Goal: Navigation & Orientation: Find specific page/section

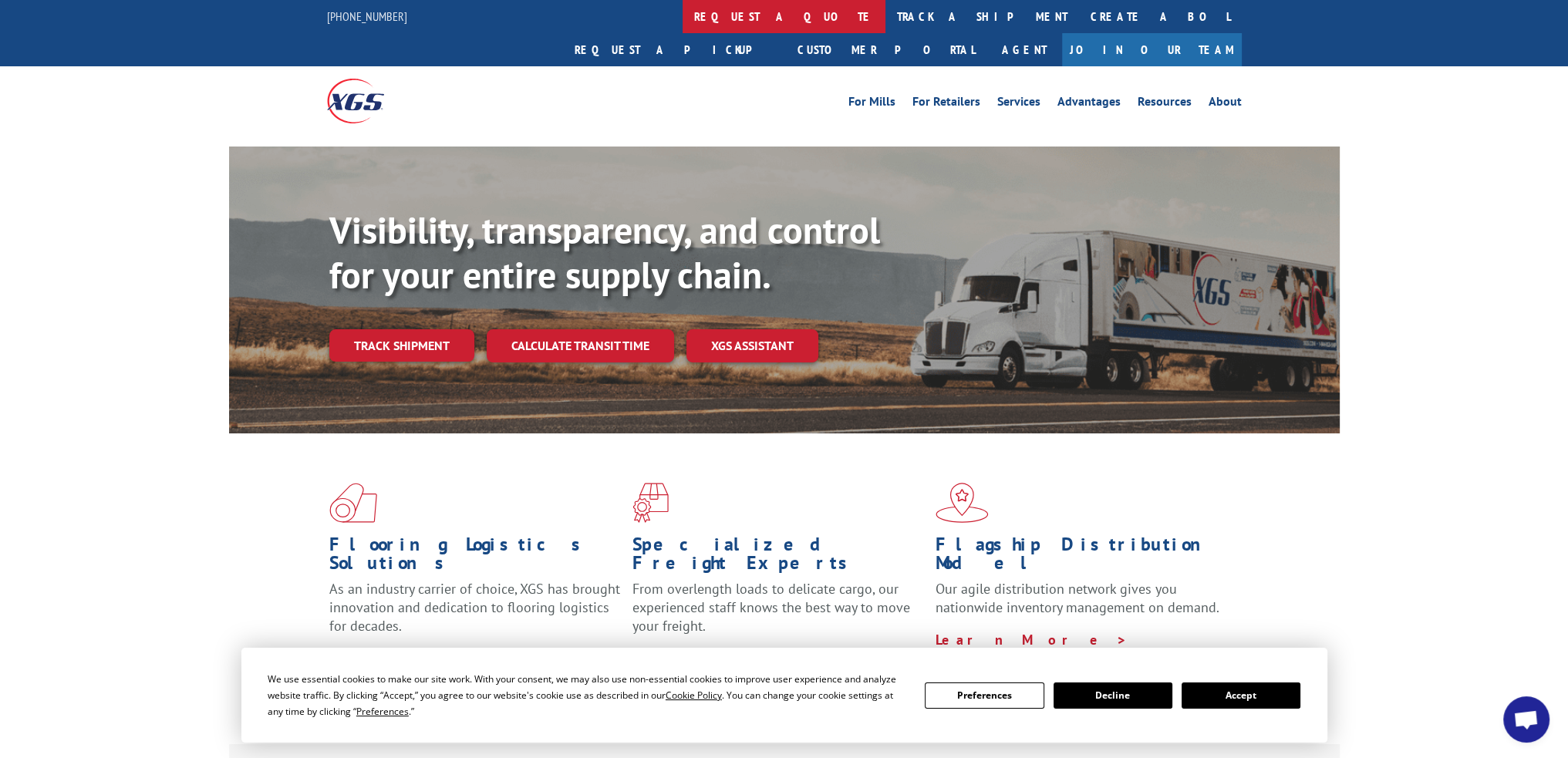
click at [683, 14] on link "request a quote" at bounding box center [784, 17] width 203 height 33
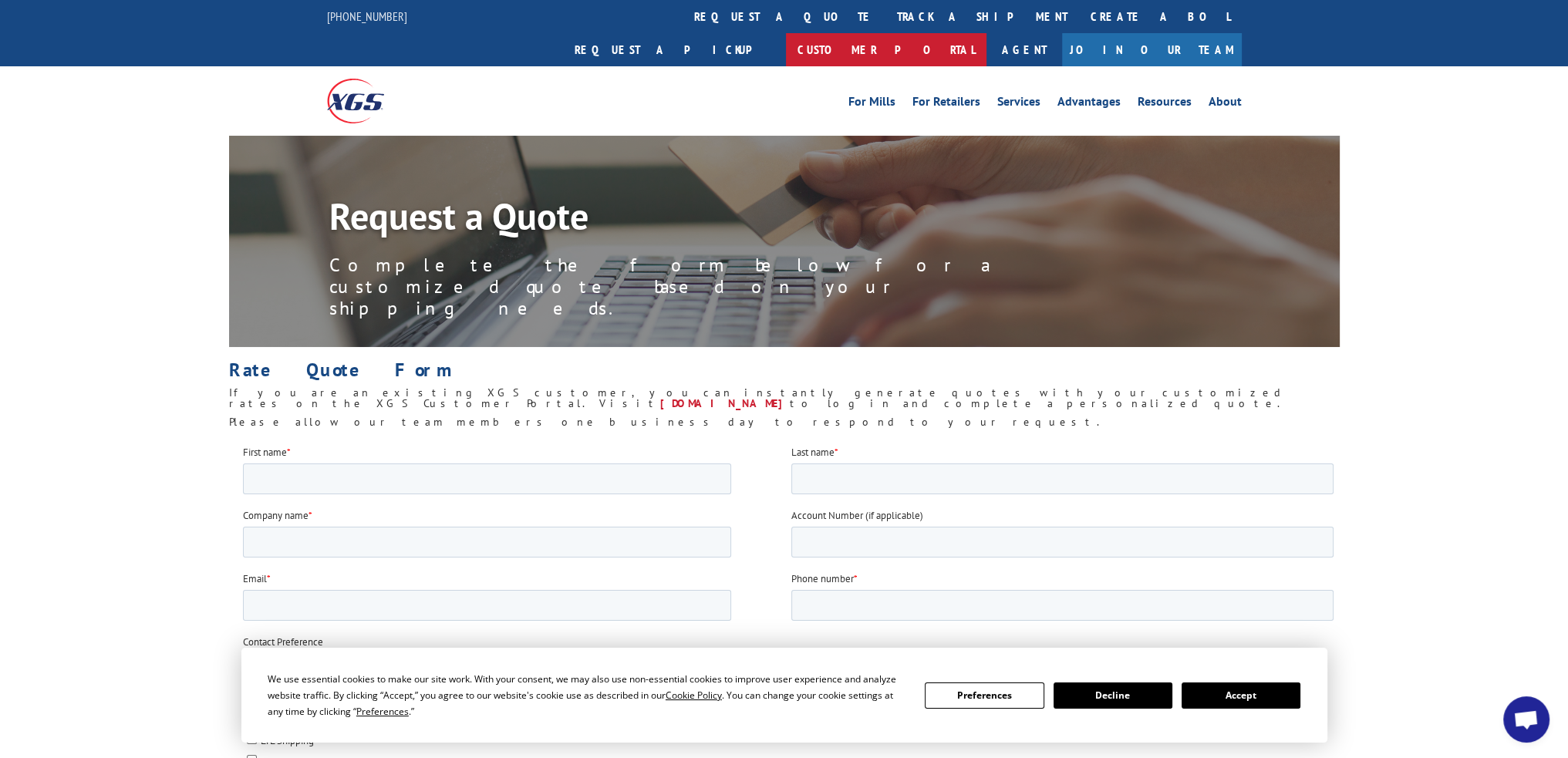
click at [987, 33] on link "Customer Portal" at bounding box center [886, 50] width 200 height 33
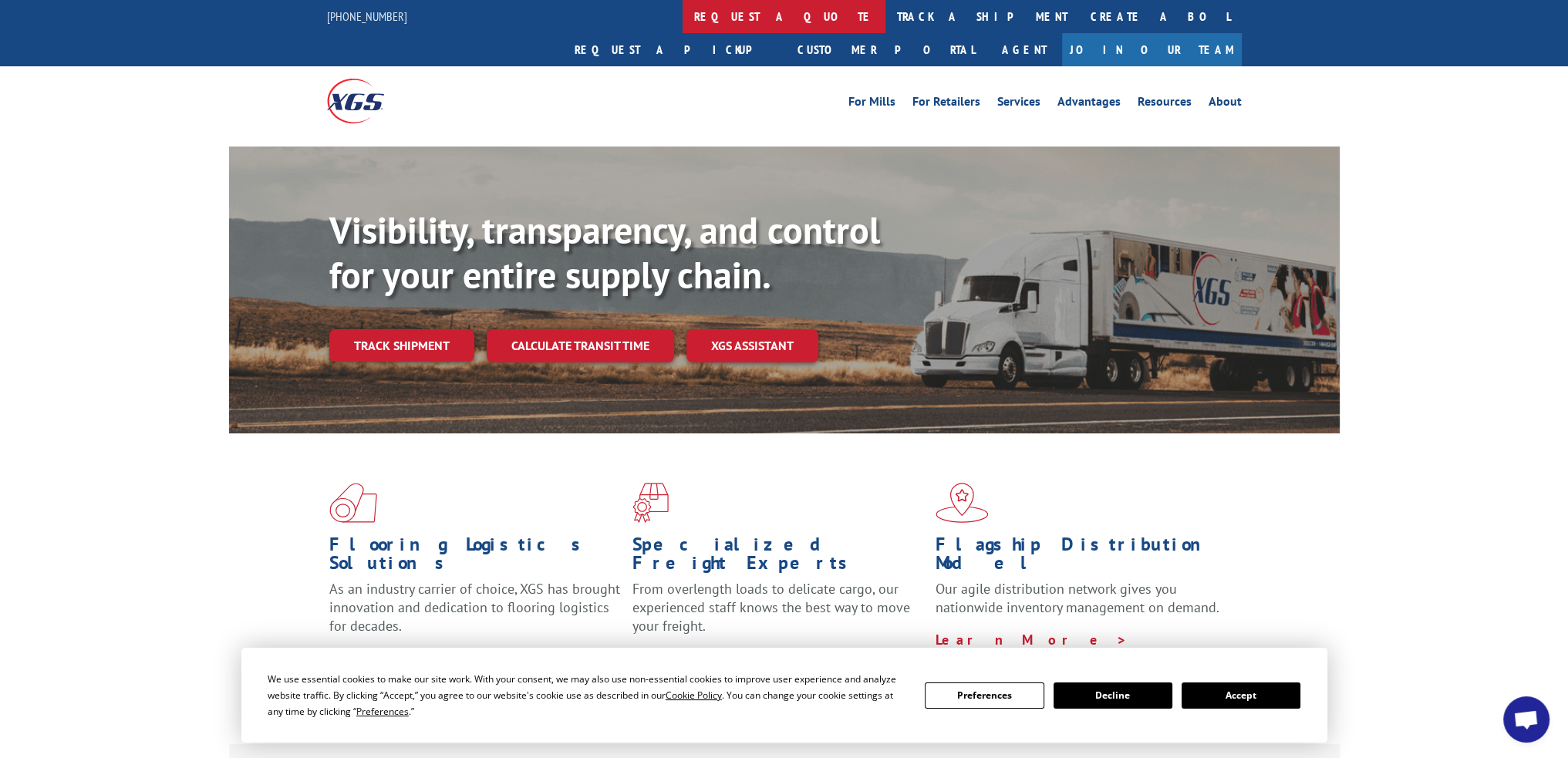
click at [683, 17] on link "request a quote" at bounding box center [784, 17] width 203 height 33
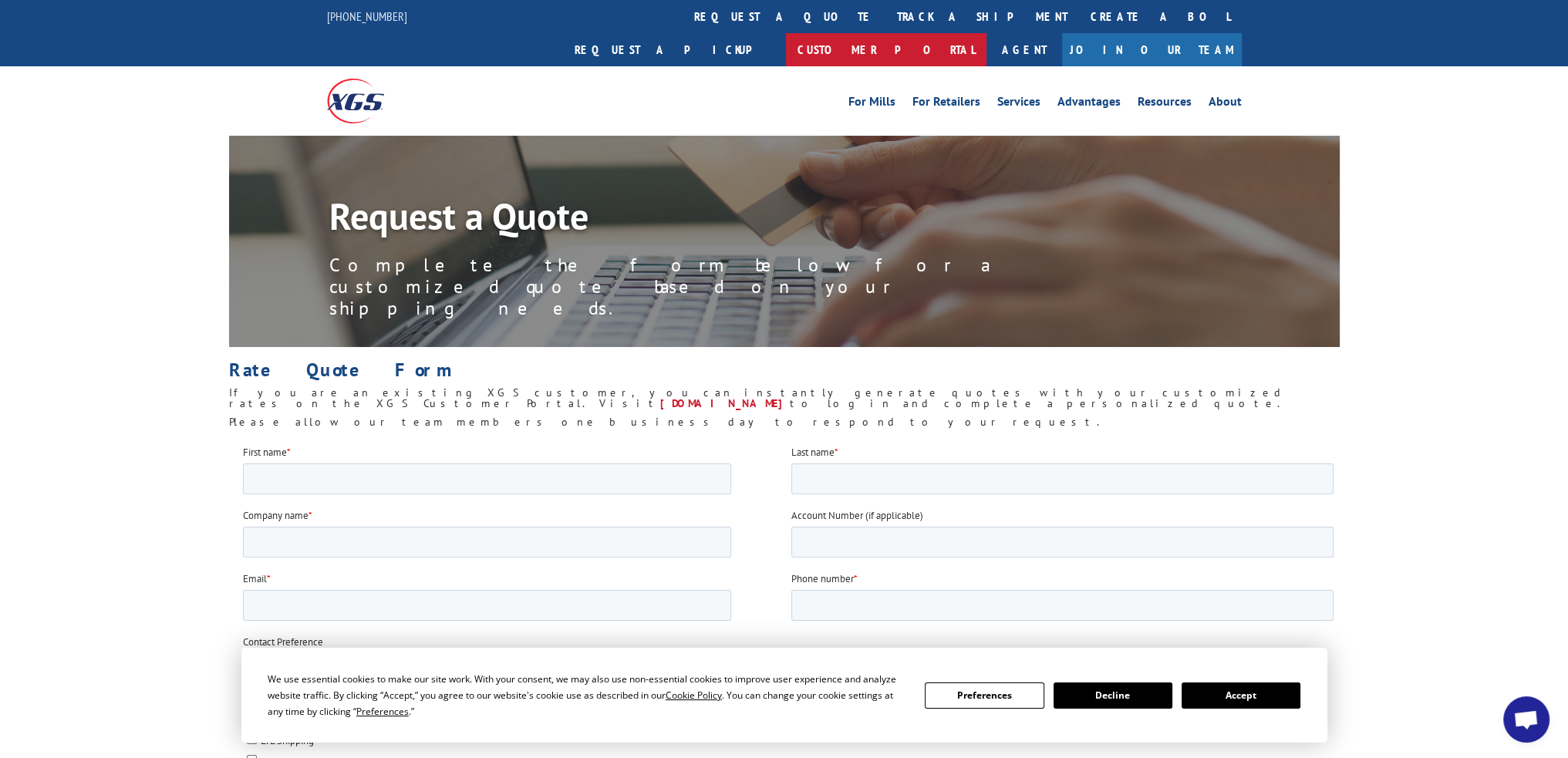
click at [987, 33] on link "Customer Portal" at bounding box center [886, 50] width 200 height 33
